Goal: Find specific page/section: Find specific page/section

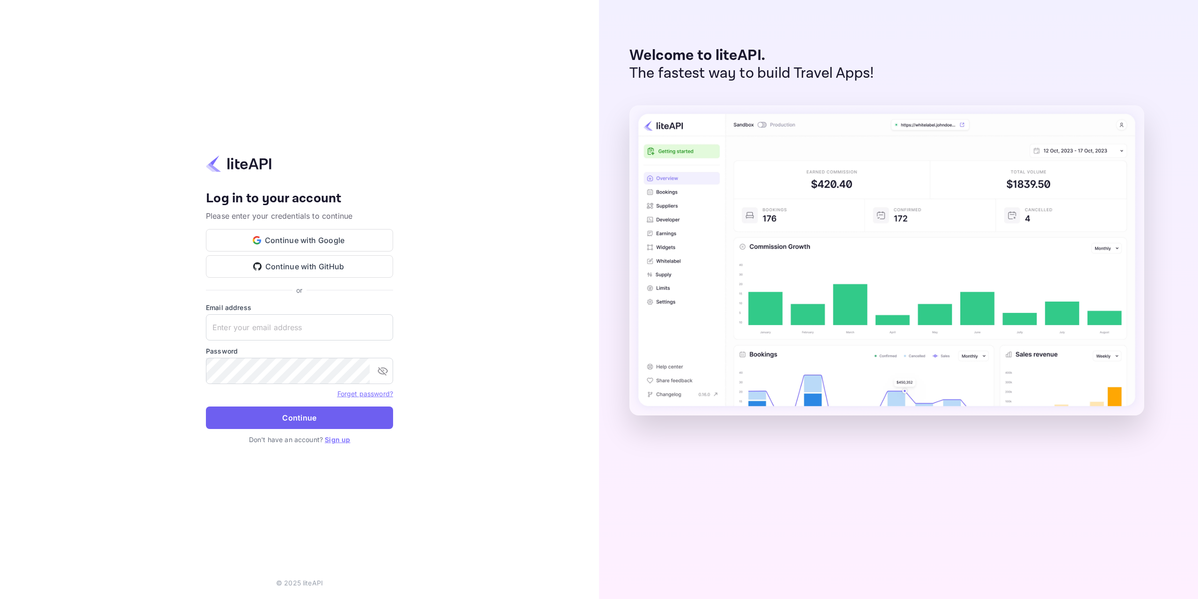
type input "[EMAIL_ADDRESS][DOMAIN_NAME]"
click at [312, 421] on button "Continue" at bounding box center [299, 417] width 187 height 22
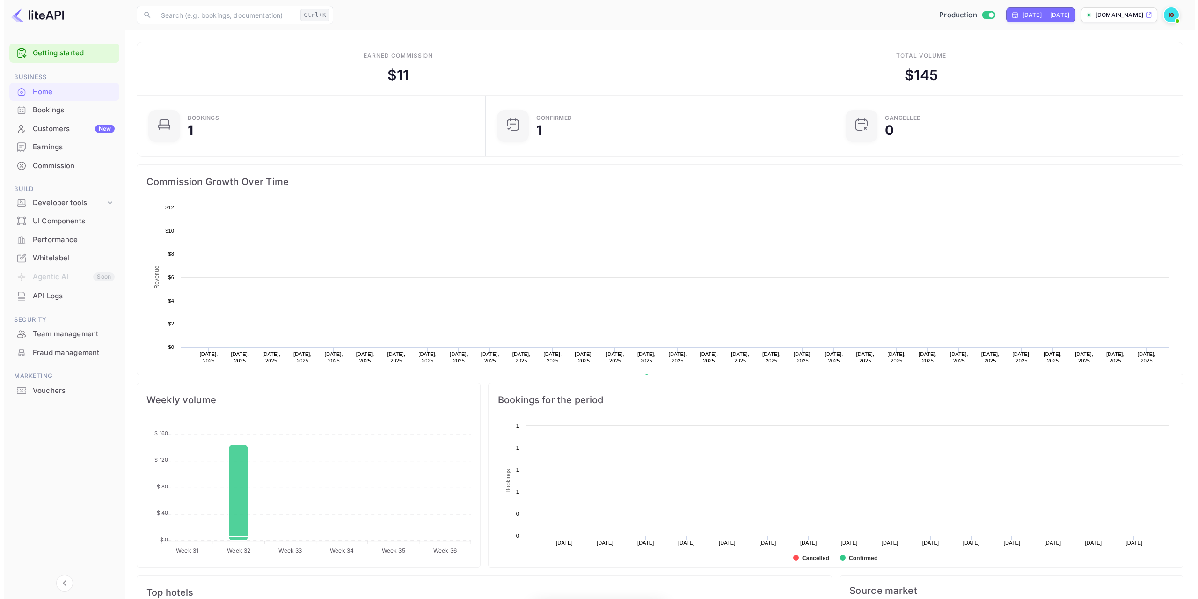
scroll to position [145, 336]
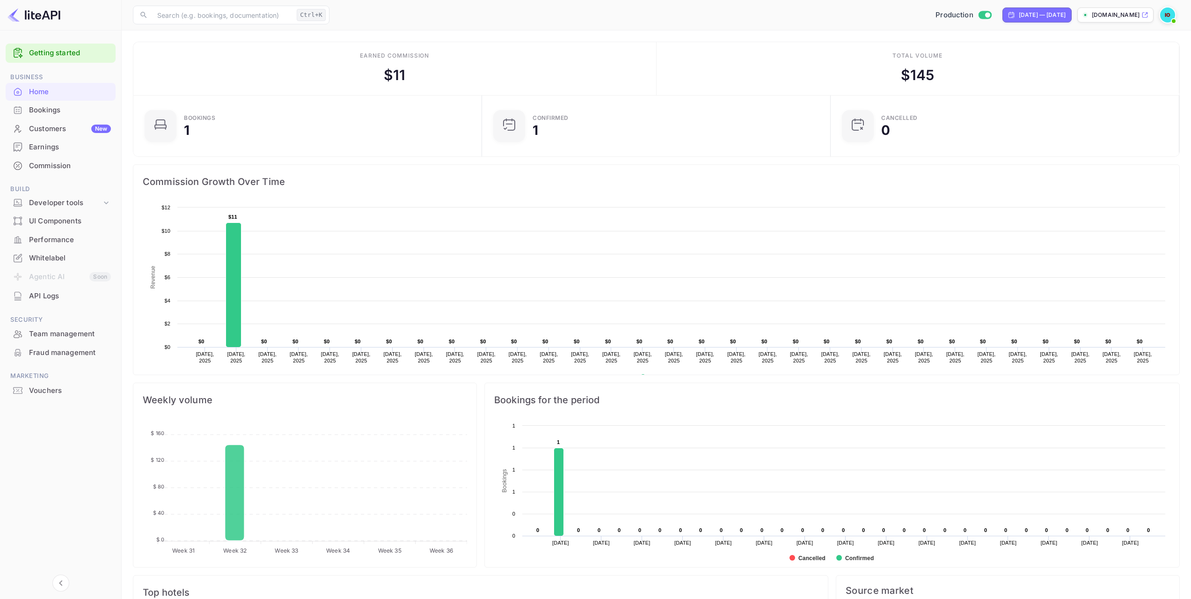
click at [37, 133] on div "Customers New" at bounding box center [70, 129] width 82 height 11
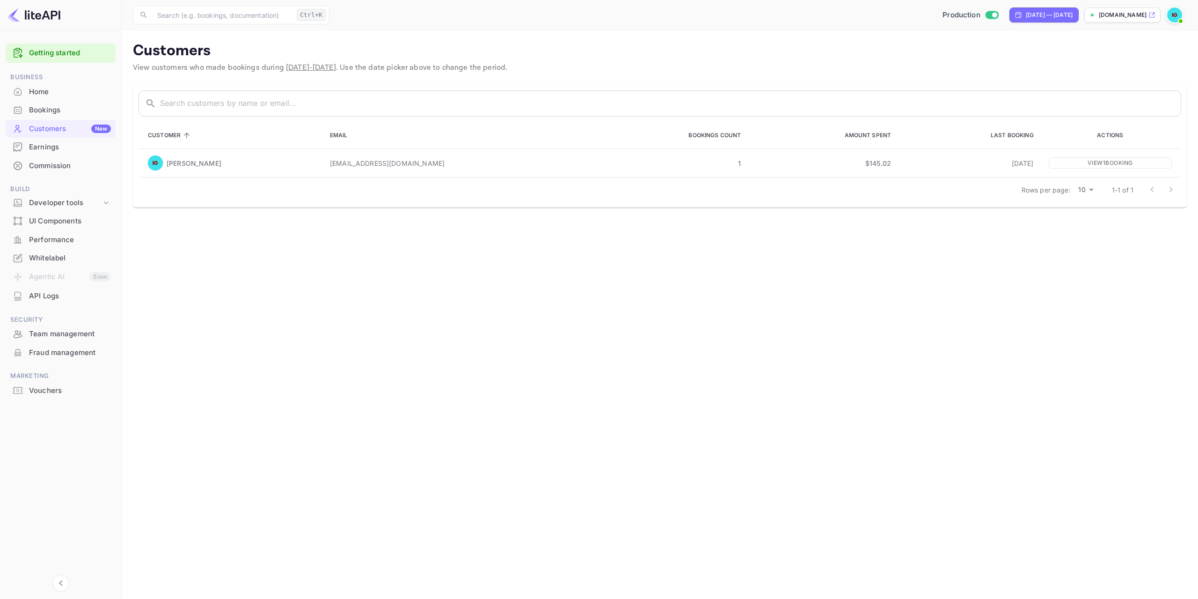
click at [51, 294] on div "API Logs" at bounding box center [70, 296] width 82 height 11
